Goal: Find contact information: Find contact information

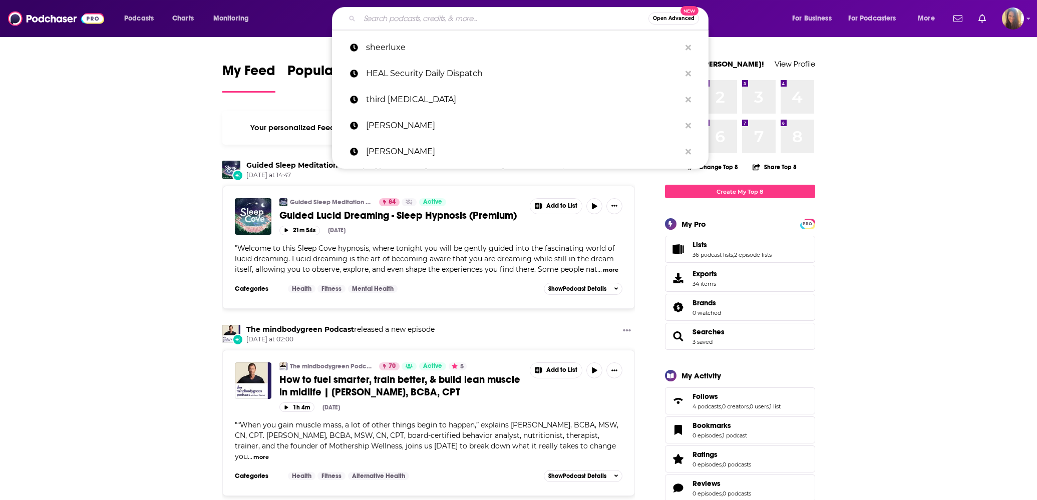
click at [372, 20] on input "Search podcasts, credits, & more..." at bounding box center [504, 19] width 289 height 16
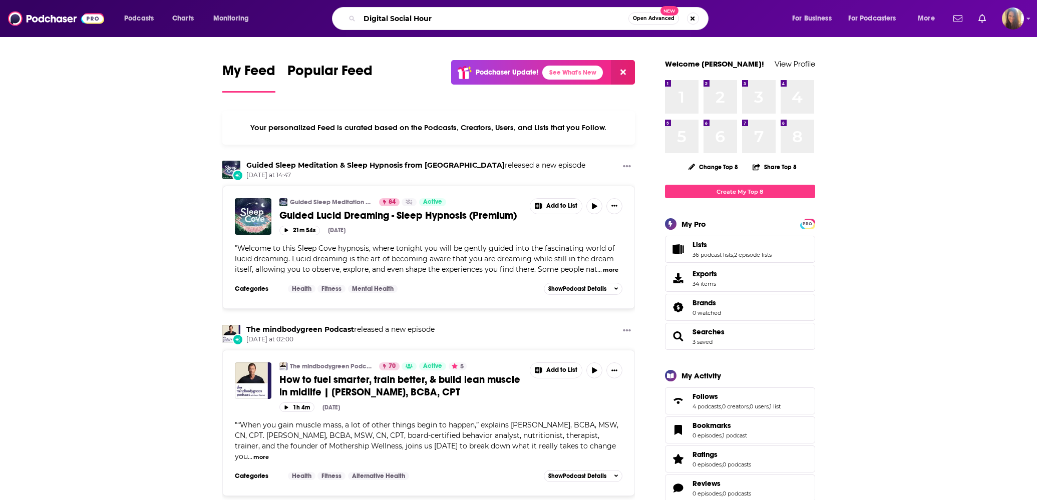
type input "Digital Social Hour"
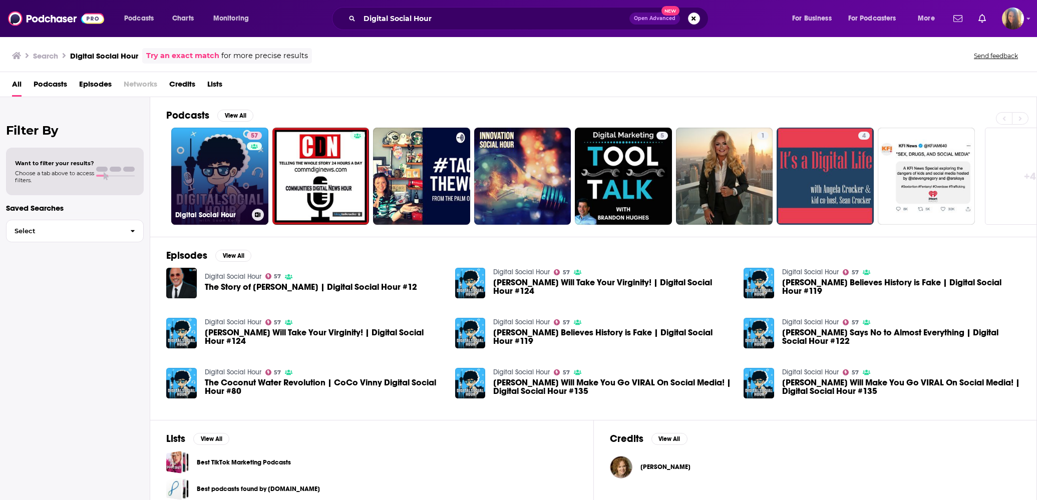
click at [223, 174] on link "57 Digital Social Hour" at bounding box center [219, 176] width 97 height 97
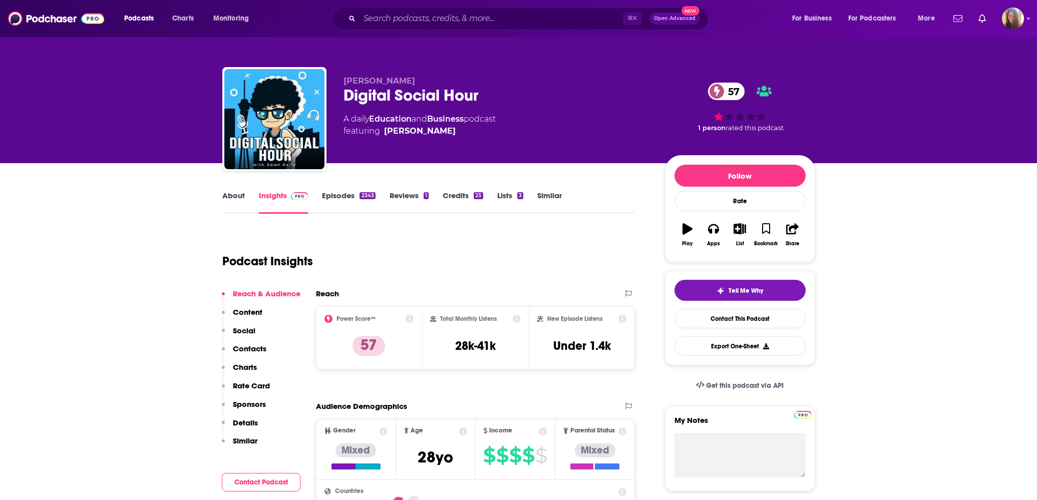
click at [275, 196] on link "Insights" at bounding box center [284, 202] width 50 height 23
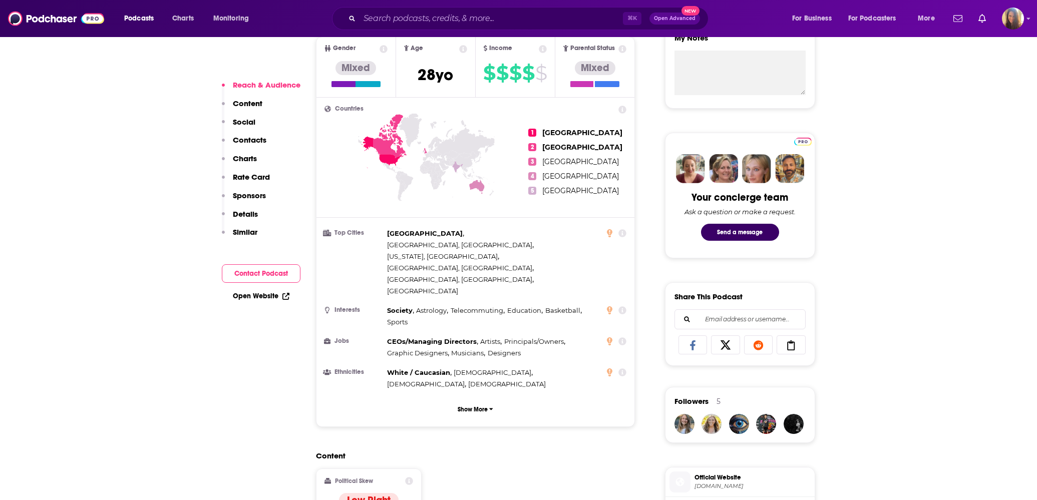
scroll to position [385, 0]
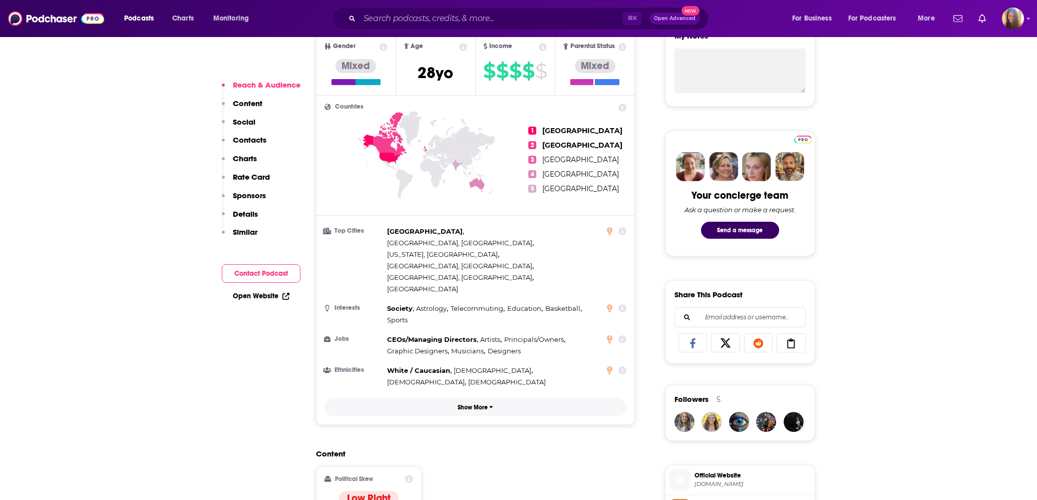
click at [478, 404] on p "Show More" at bounding box center [473, 407] width 30 height 7
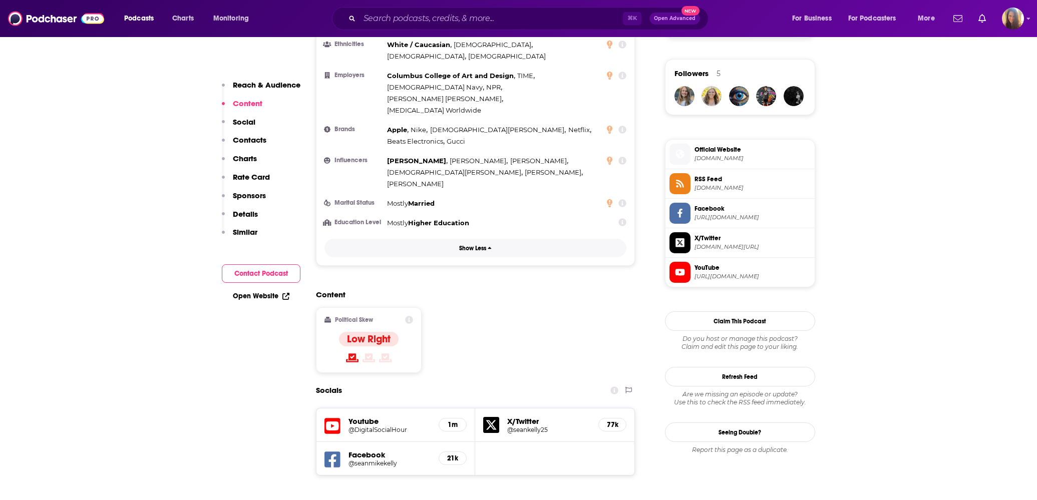
scroll to position [712, 0]
